Goal: Information Seeking & Learning: Compare options

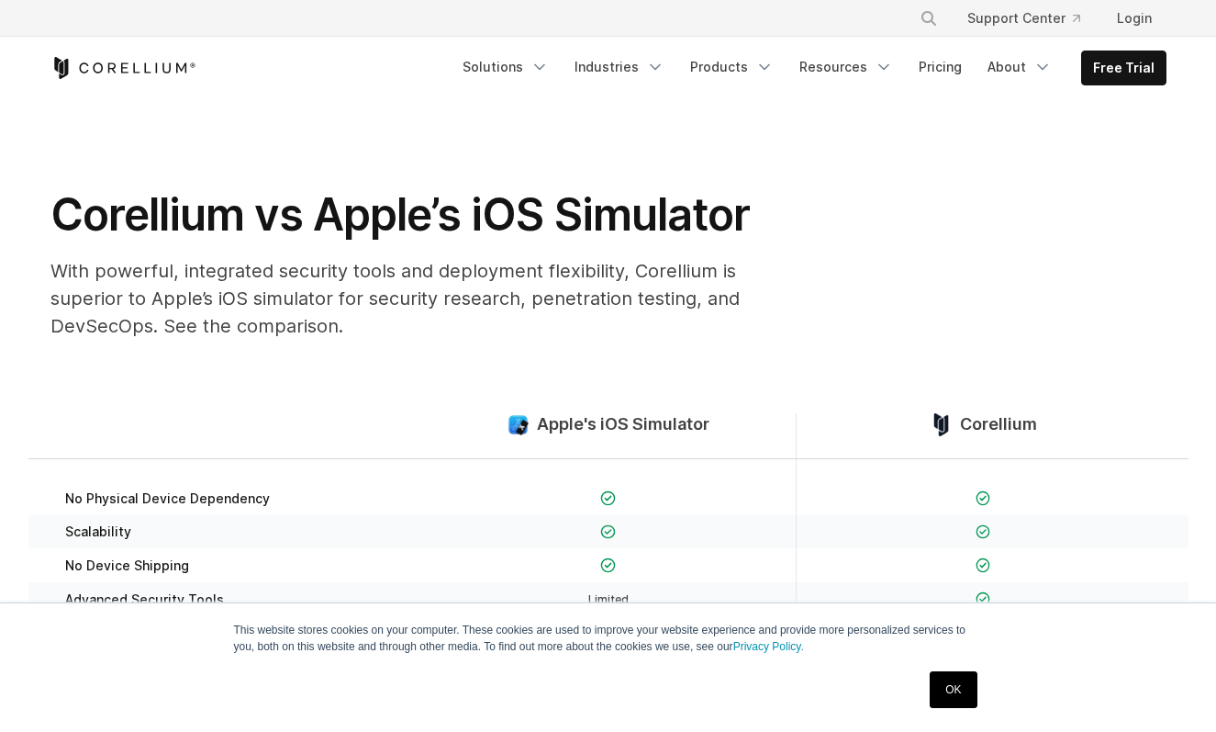
click at [408, 318] on p "With powerful, integrated security tools and deployment flexibility, Corellium …" at bounding box center [417, 298] width 734 height 83
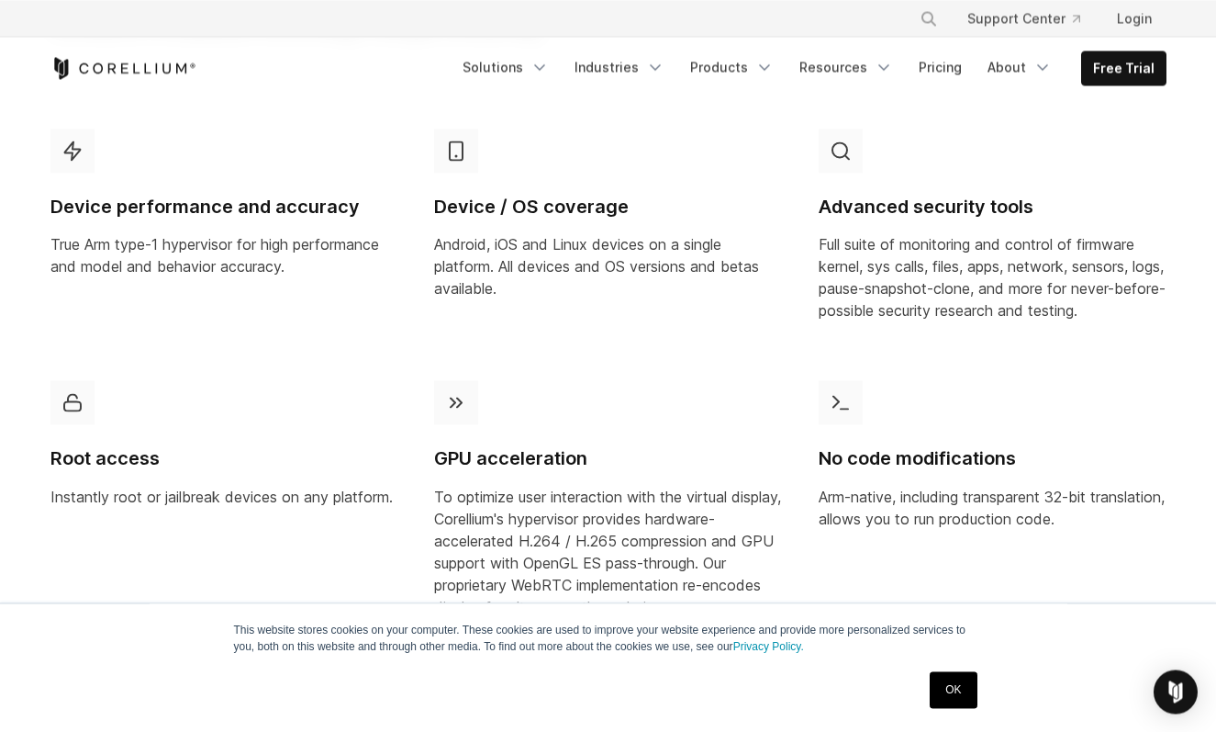
scroll to position [1013, 0]
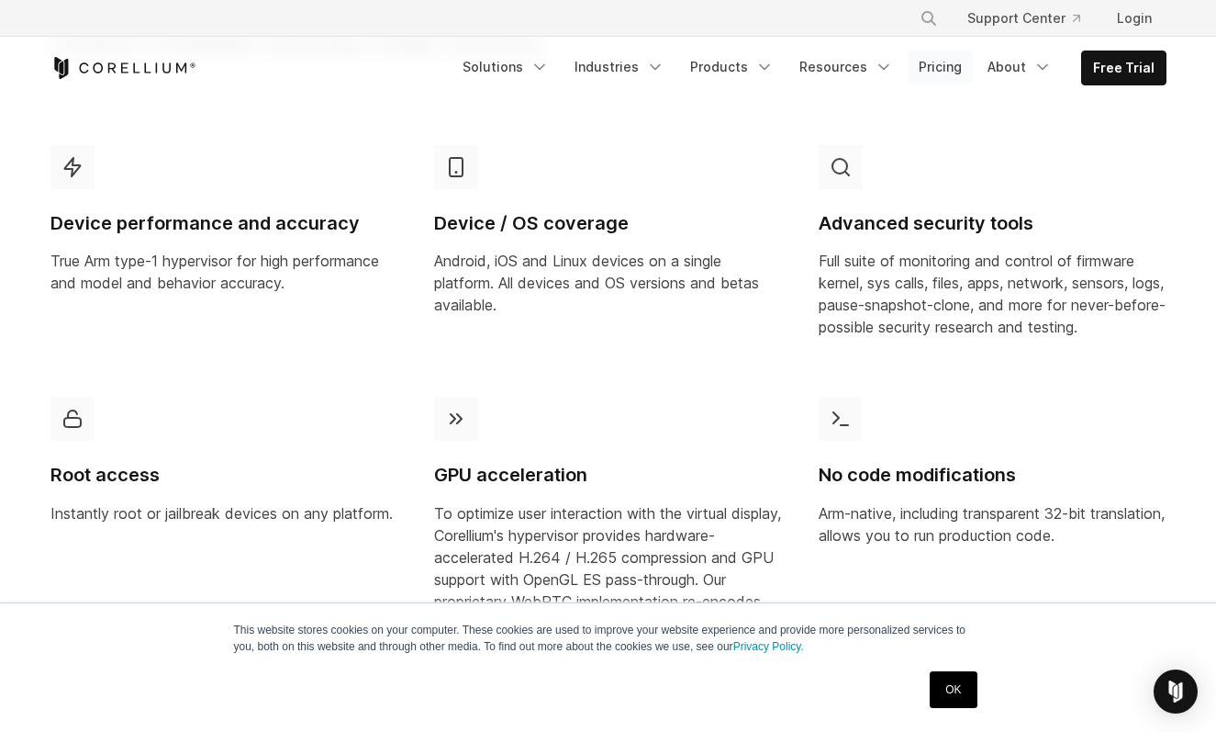
click at [962, 64] on link "Pricing" at bounding box center [940, 66] width 65 height 33
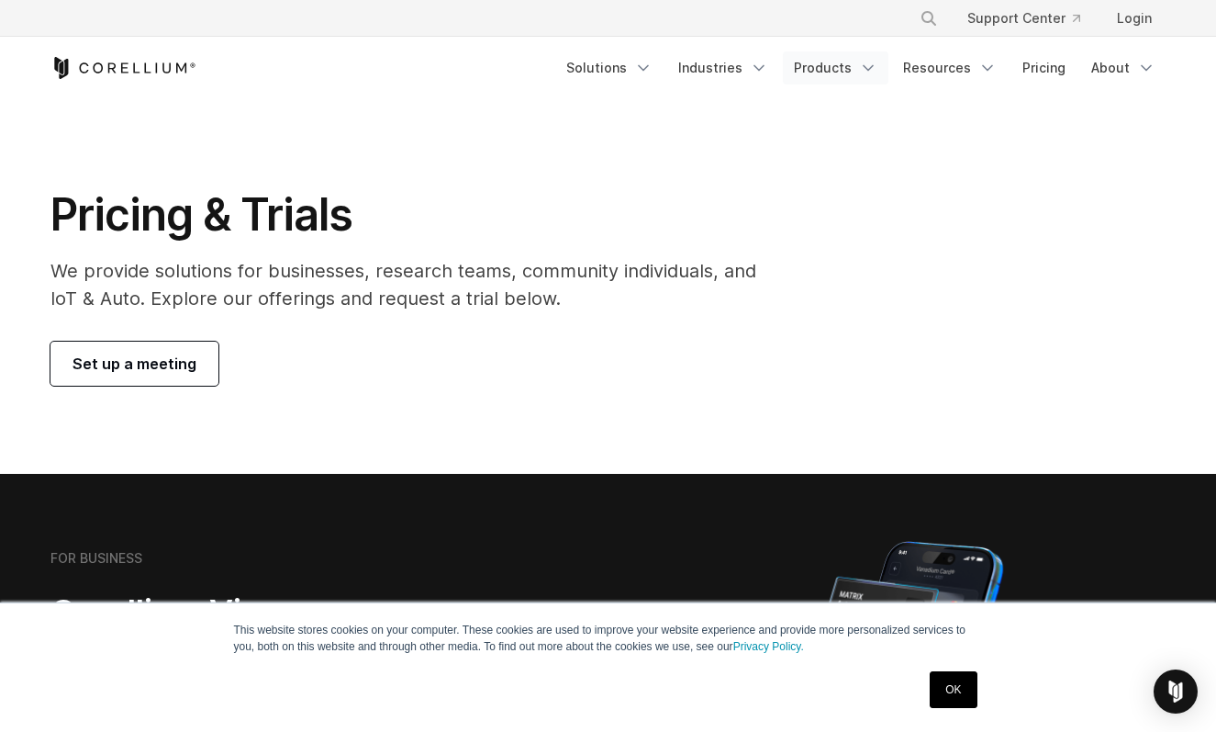
click at [819, 64] on link "Products" at bounding box center [836, 67] width 106 height 33
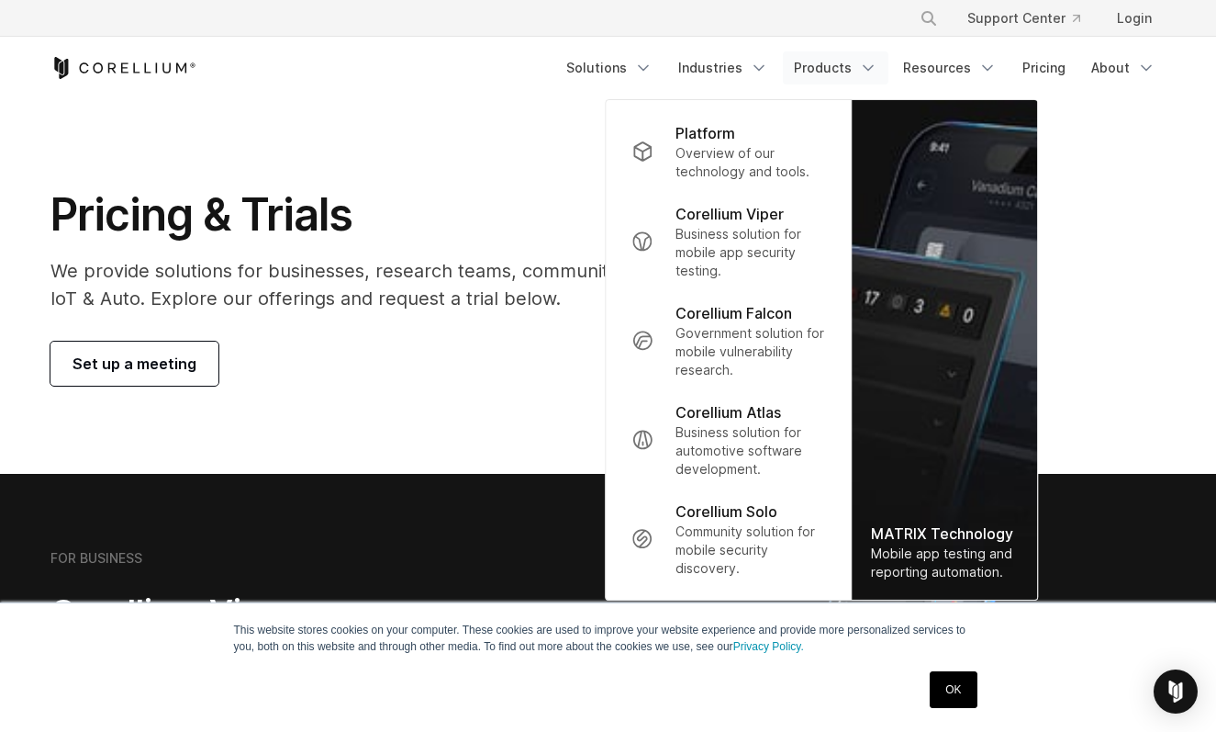
click at [819, 64] on link "Products" at bounding box center [836, 67] width 106 height 33
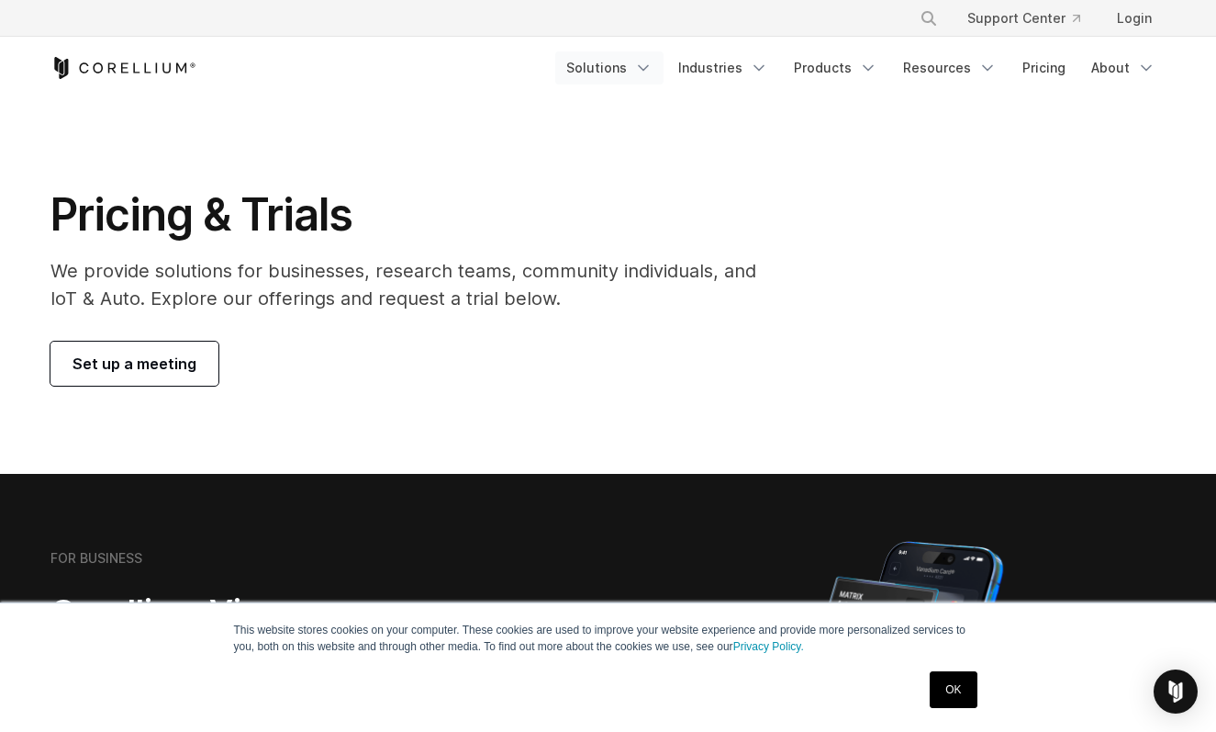
click at [603, 75] on link "Solutions" at bounding box center [609, 67] width 108 height 33
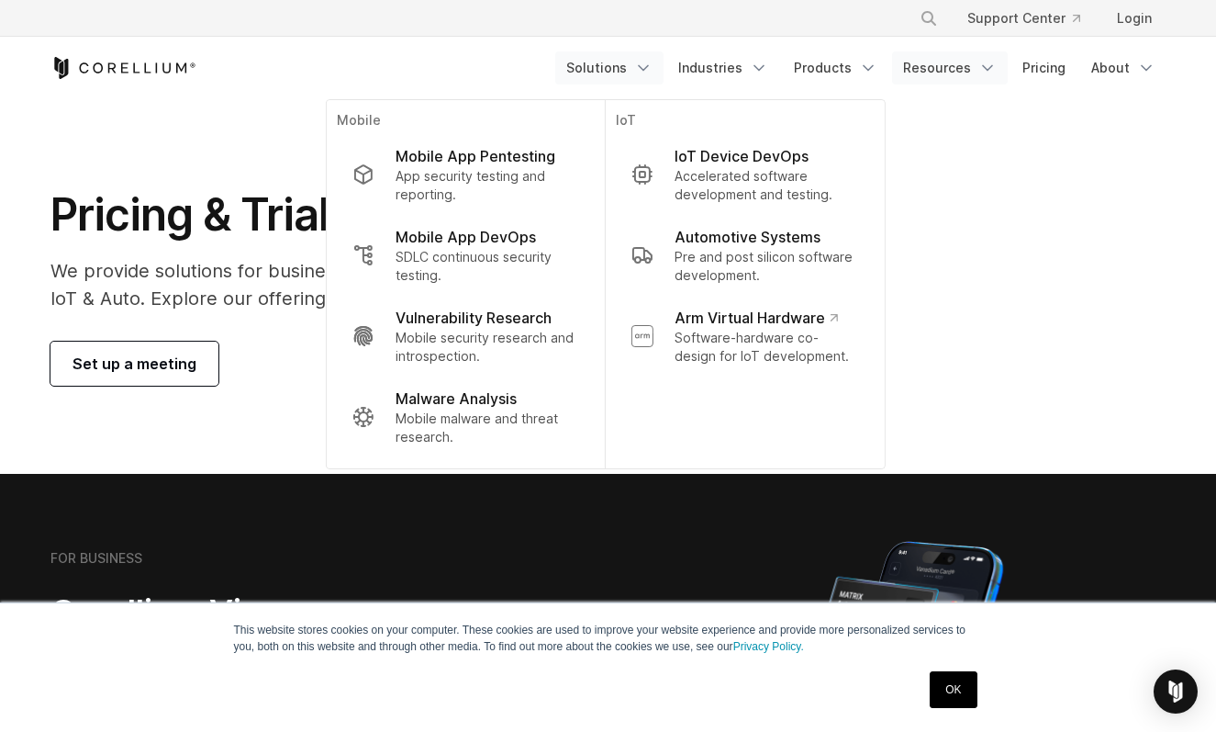
click at [965, 69] on link "Resources" at bounding box center [950, 67] width 116 height 33
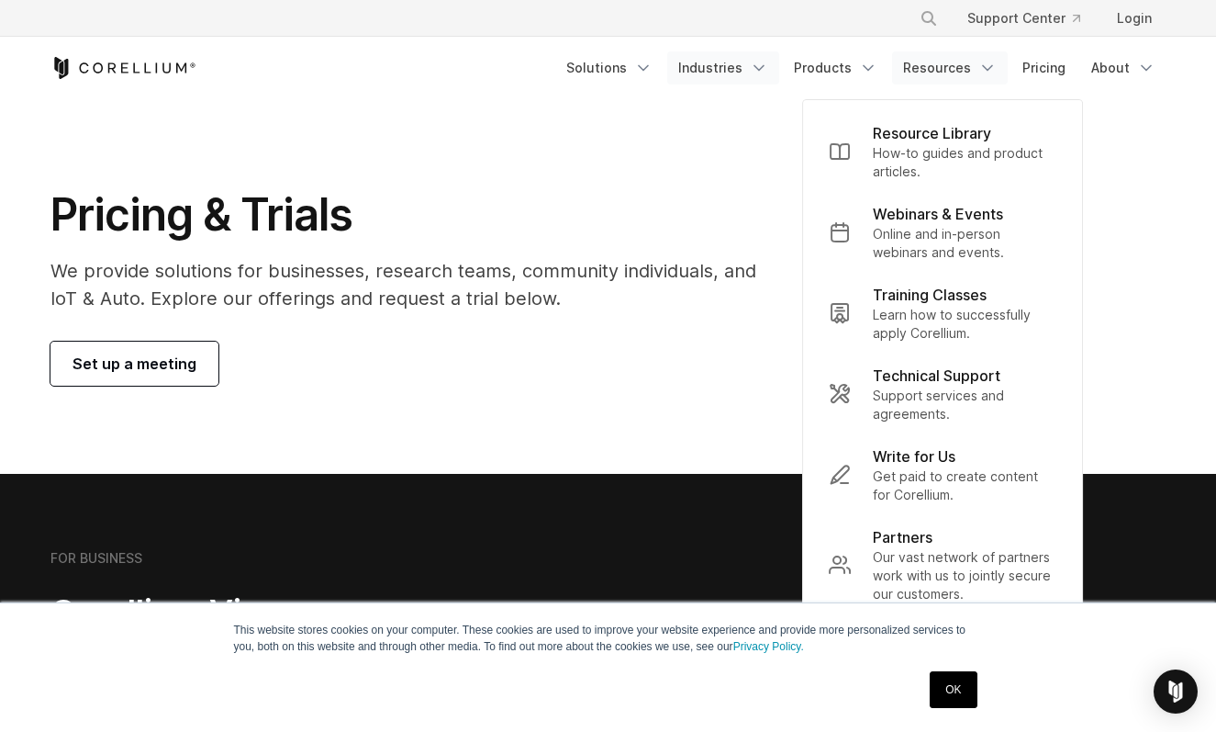
click at [753, 64] on link "Industries" at bounding box center [723, 67] width 112 height 33
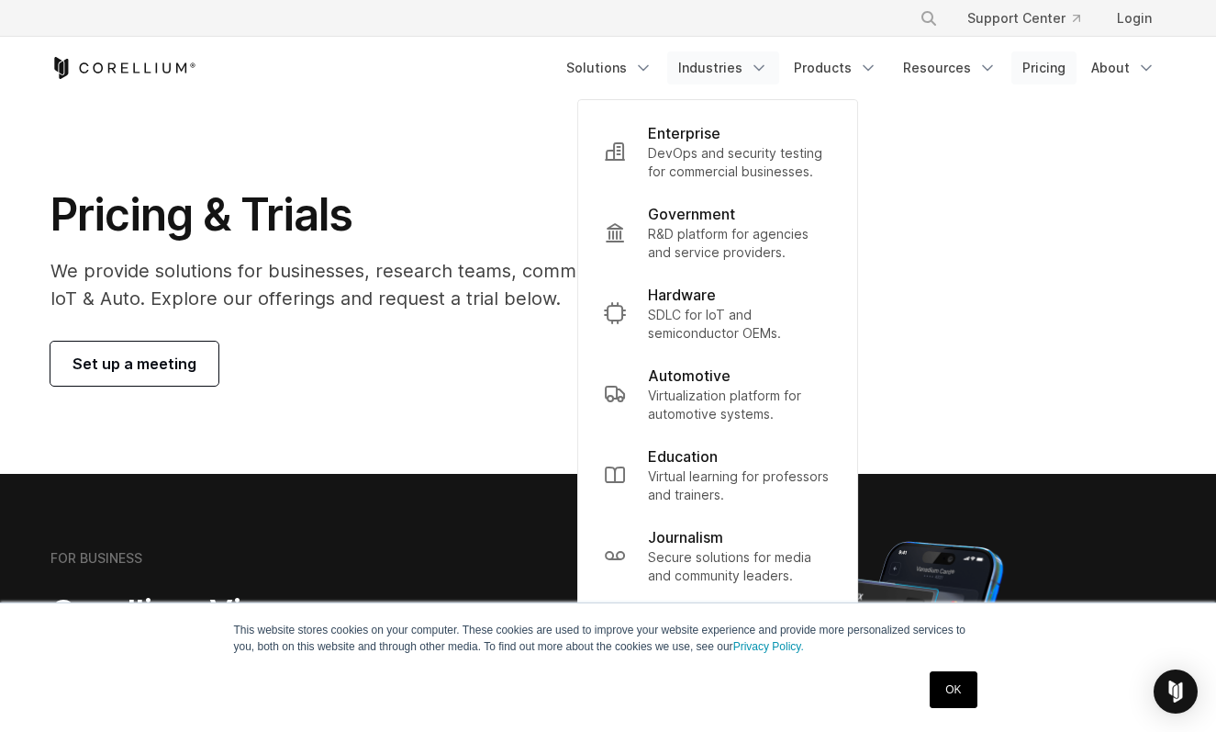
click at [1029, 72] on link "Pricing" at bounding box center [1043, 67] width 65 height 33
